Goal: Information Seeking & Learning: Learn about a topic

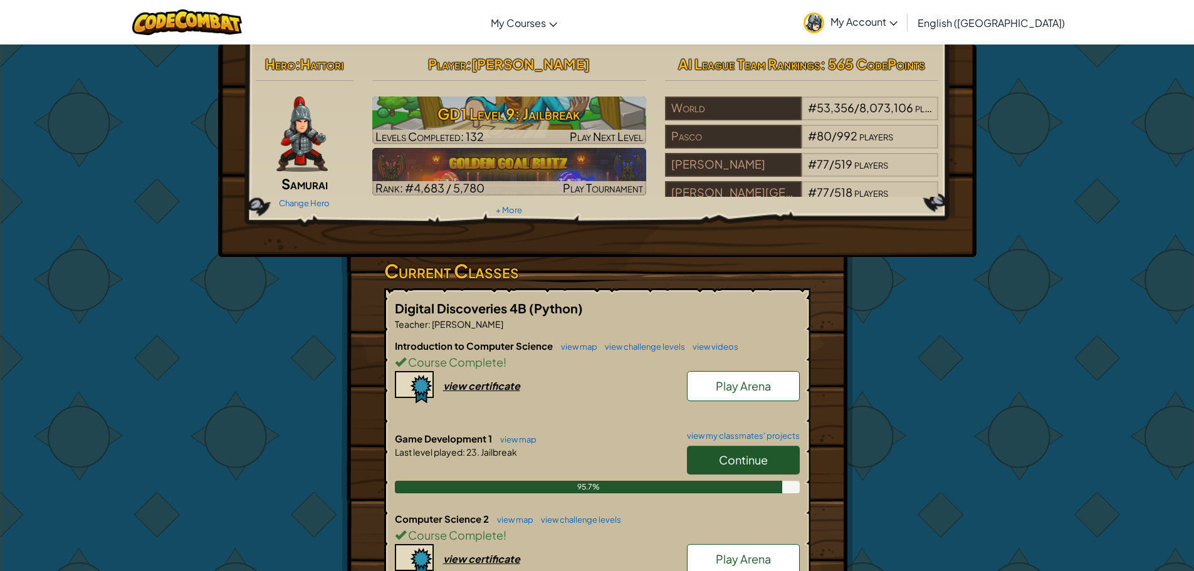
click at [751, 458] on span "Continue" at bounding box center [743, 460] width 49 height 14
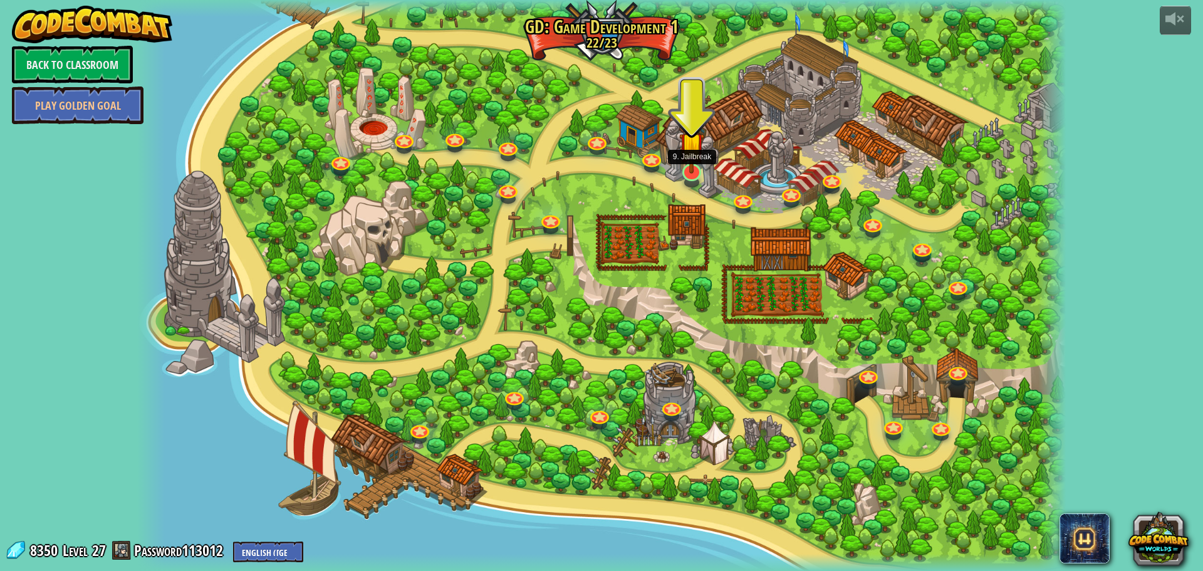
click at [694, 173] on img at bounding box center [691, 145] width 25 height 58
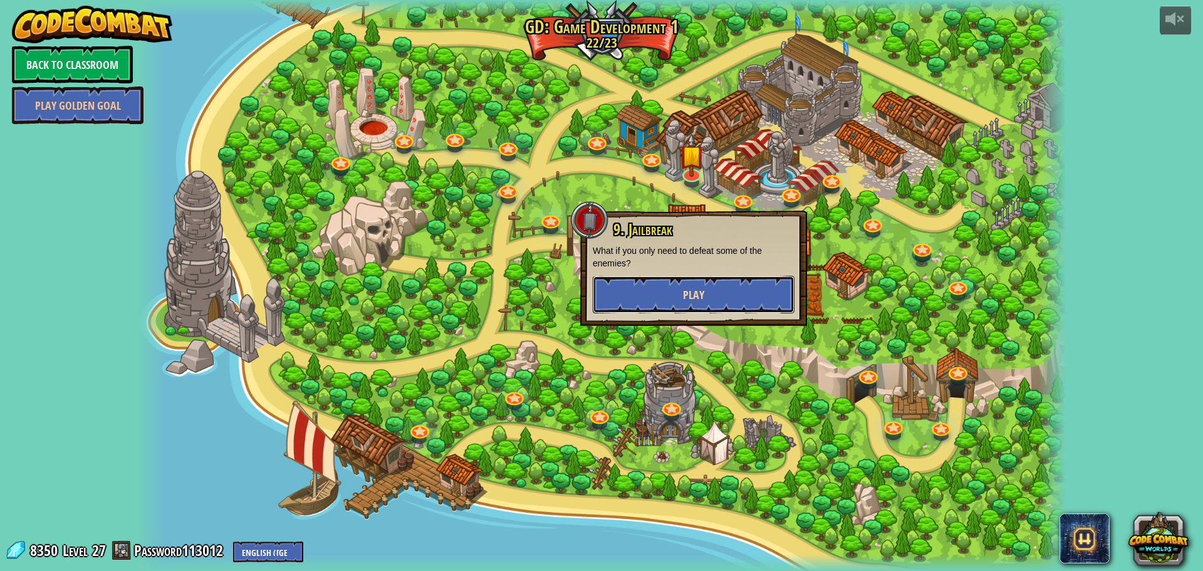
click at [698, 293] on span "Play" at bounding box center [693, 295] width 21 height 16
